Goal: Book appointment/travel/reservation

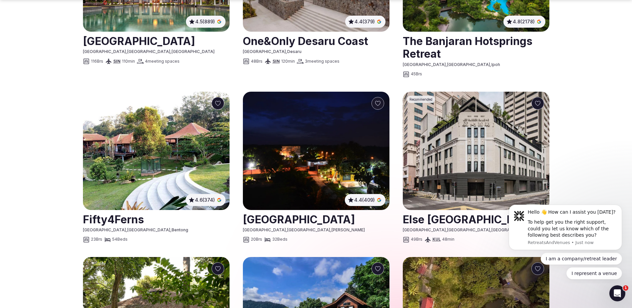
click at [304, 123] on img at bounding box center [316, 151] width 147 height 118
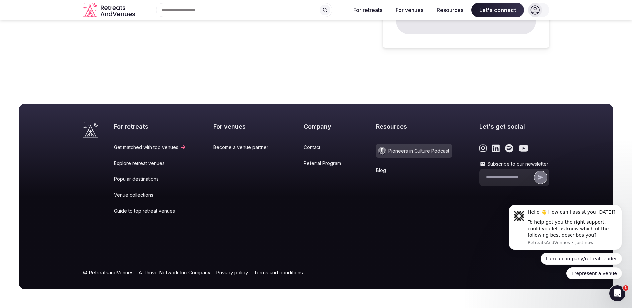
scroll to position [489, 0]
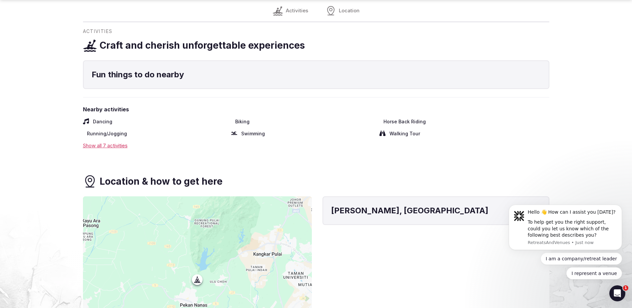
click at [91, 145] on div "Show all 7 activities" at bounding box center [316, 145] width 466 height 7
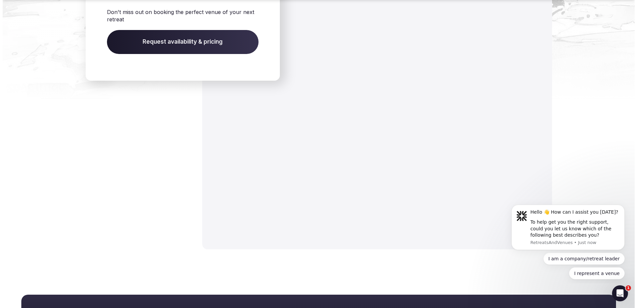
scroll to position [977, 0]
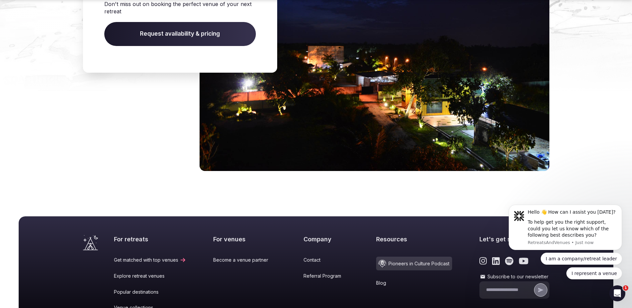
click at [436, 122] on img at bounding box center [374, 54] width 350 height 231
click at [191, 46] on span "Request availability & pricing" at bounding box center [180, 34] width 152 height 24
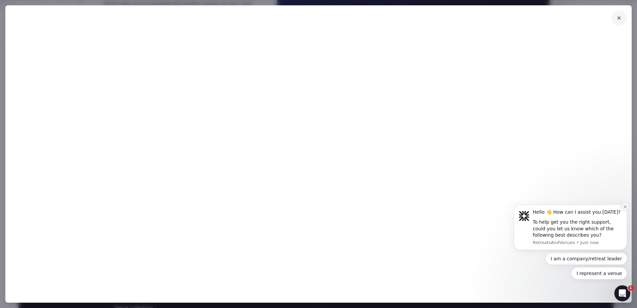
click at [623, 206] on icon "Dismiss notification" at bounding box center [625, 207] width 4 height 4
